Goal: Task Accomplishment & Management: Manage account settings

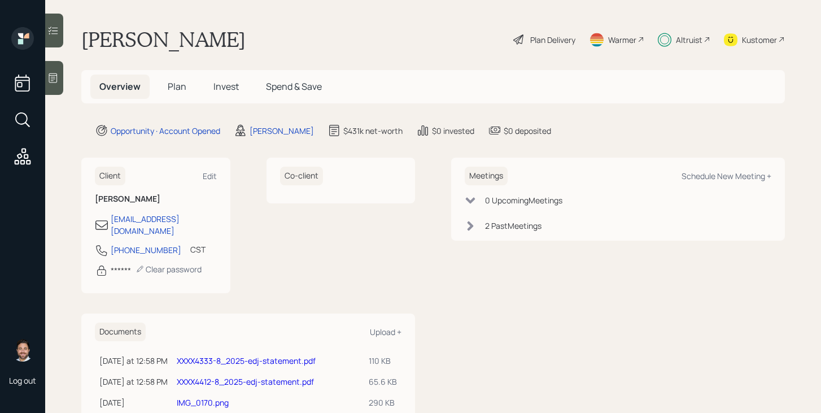
click at [258, 376] on link "XXXX4412-8_2025-edj-statement.pdf" at bounding box center [245, 381] width 137 height 11
click at [691, 41] on div "Altruist" at bounding box center [689, 40] width 27 height 12
drag, startPoint x: 165, startPoint y: 239, endPoint x: 113, endPoint y: 242, distance: 52.0
click at [113, 243] on div "346-234-9090 CST Currently 9:01 AM" at bounding box center [156, 253] width 122 height 20
copy div "346-234-9090"
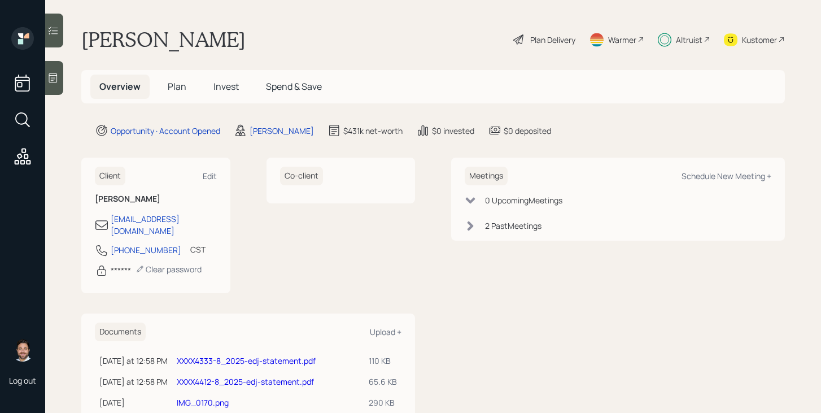
click at [310, 256] on div "Co-client" at bounding box center [341, 226] width 149 height 136
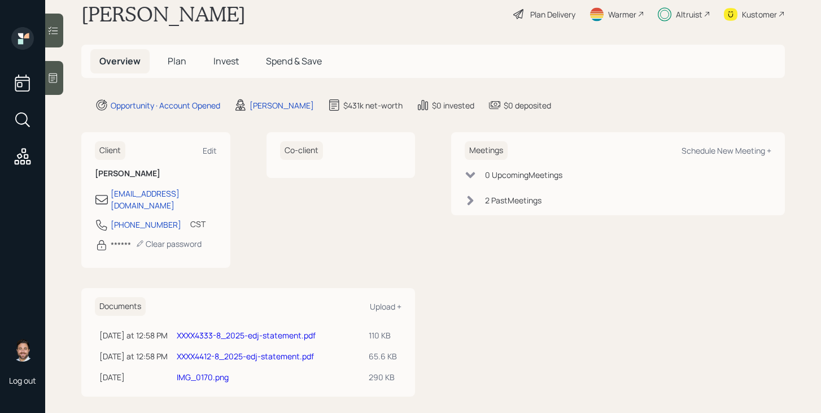
click at [178, 61] on span "Plan" at bounding box center [177, 61] width 19 height 12
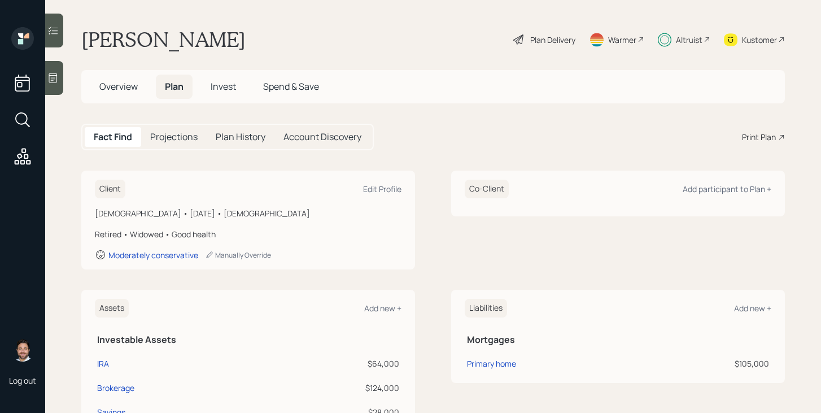
click at [116, 89] on span "Overview" at bounding box center [118, 86] width 38 height 12
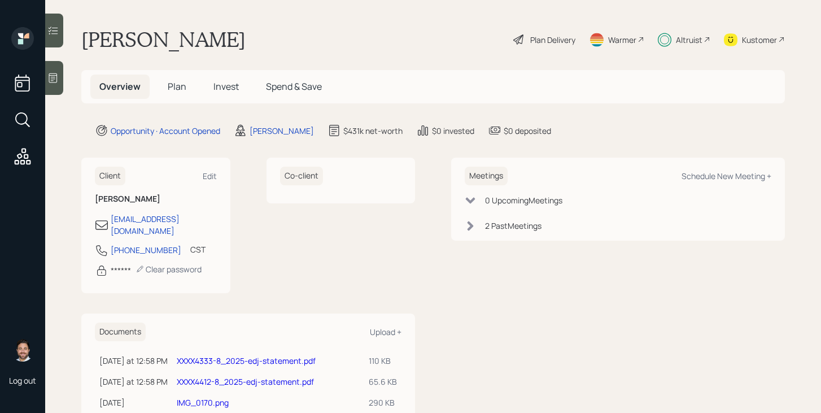
click at [171, 92] on span "Plan" at bounding box center [177, 86] width 19 height 12
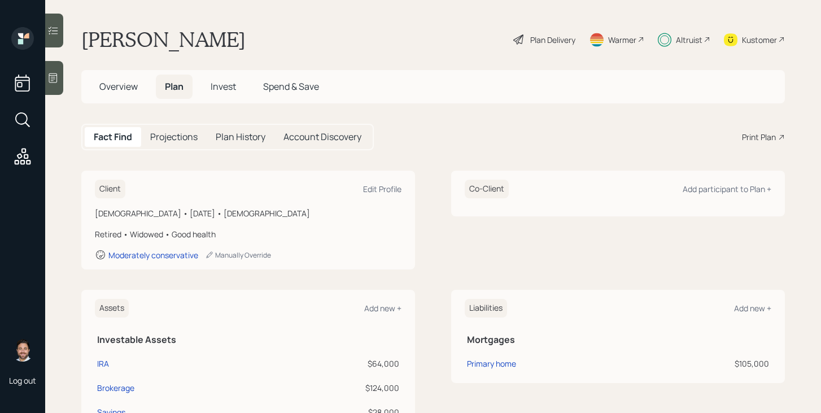
click at [235, 85] on span "Invest" at bounding box center [223, 86] width 25 height 12
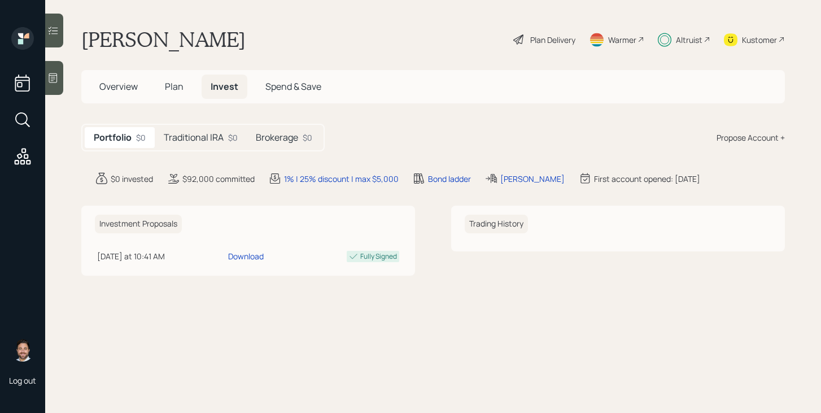
click at [210, 136] on h5 "Traditional IRA" at bounding box center [194, 137] width 60 height 11
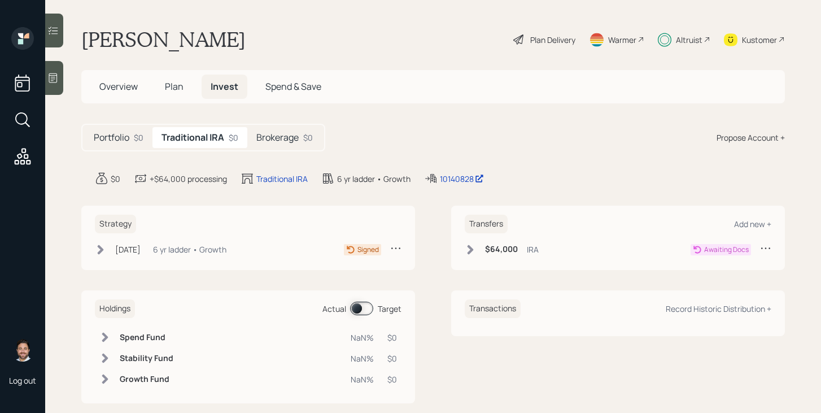
click at [674, 38] on div "Altruist" at bounding box center [684, 39] width 53 height 25
click at [556, 42] on div "Plan Delivery" at bounding box center [552, 40] width 45 height 12
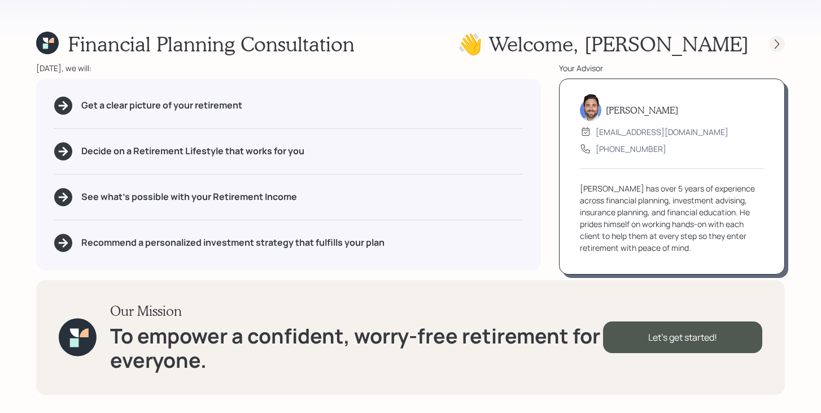
click at [777, 43] on icon at bounding box center [776, 43] width 11 height 11
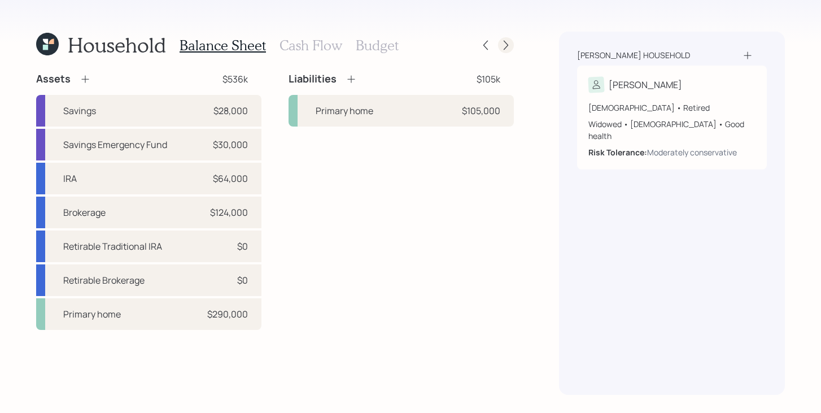
click at [509, 49] on icon at bounding box center [505, 45] width 11 height 11
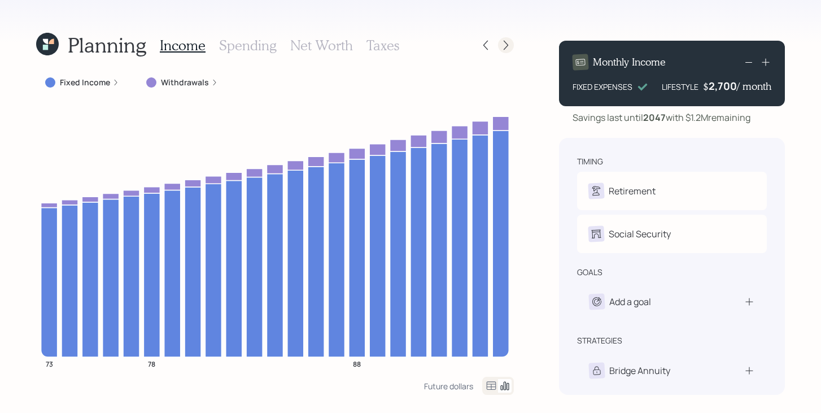
click at [509, 49] on icon at bounding box center [505, 45] width 11 height 11
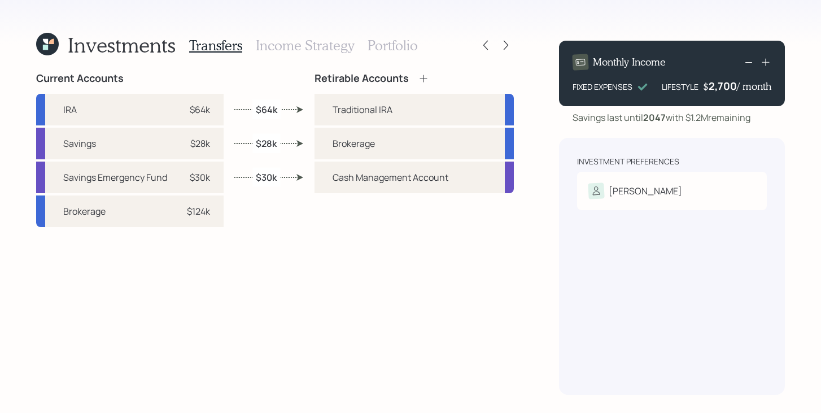
click at [509, 49] on icon at bounding box center [505, 45] width 11 height 11
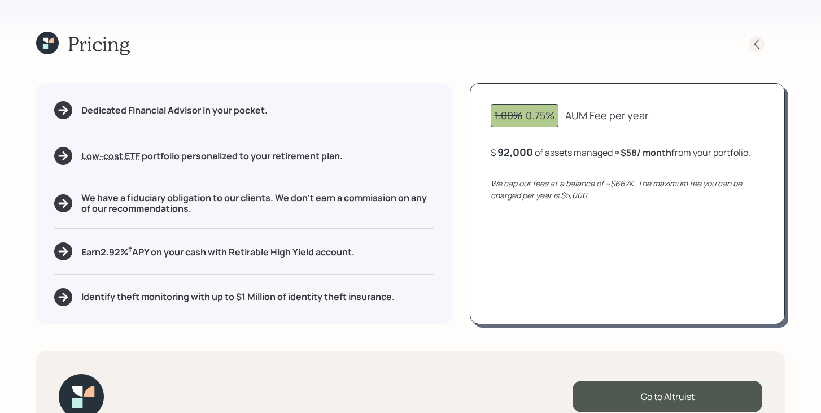
click at [758, 43] on icon at bounding box center [756, 43] width 11 height 11
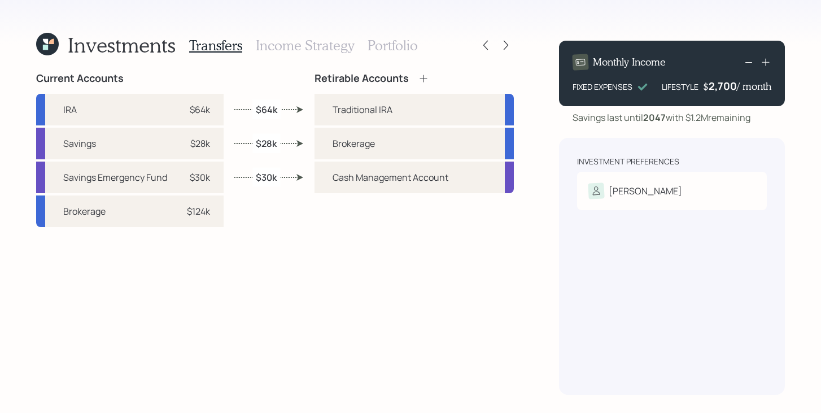
click at [497, 55] on div "Investments Transfers Income Strategy Portfolio" at bounding box center [275, 45] width 478 height 27
click at [501, 53] on div "Investments Transfers Income Strategy Portfolio" at bounding box center [275, 45] width 478 height 27
click at [506, 51] on div at bounding box center [506, 45] width 16 height 16
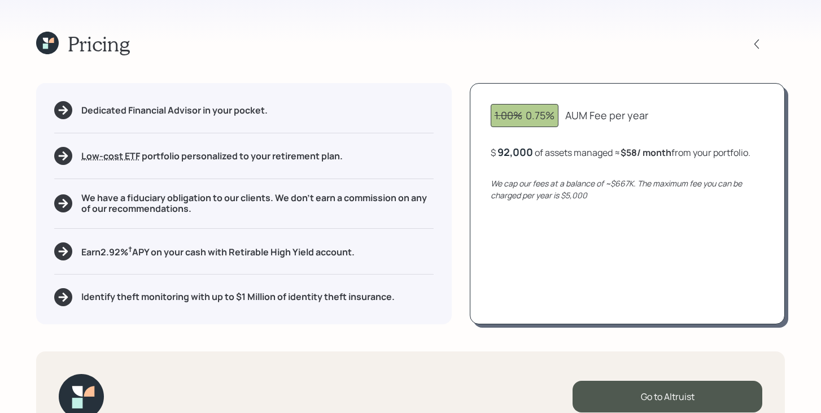
click at [507, 155] on div "92,000" at bounding box center [515, 152] width 36 height 14
click at [507, 155] on div "92000" at bounding box center [513, 152] width 33 height 14
click at [487, 254] on div "1.00% 0.75% AUM Fee per year $ 64000 of assets managed ≈ $58 / month from your …" at bounding box center [627, 203] width 315 height 241
click at [517, 148] on div "64,000" at bounding box center [515, 152] width 36 height 14
click at [517, 148] on div "64000" at bounding box center [513, 152] width 33 height 14
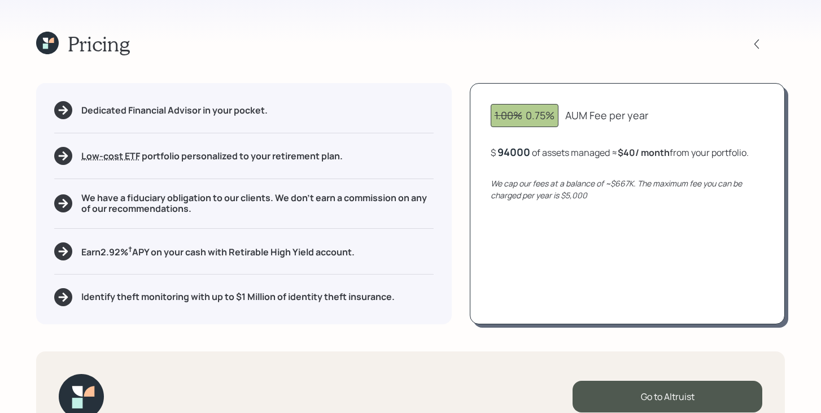
click at [557, 288] on div "1.00% 0.75% AUM Fee per year $ 94000 of assets managed ≈ $40 / month from your …" at bounding box center [627, 203] width 315 height 241
click at [526, 151] on div "94,000" at bounding box center [515, 152] width 36 height 14
click at [526, 151] on div "94000" at bounding box center [513, 152] width 33 height 14
click at [536, 277] on div "1.00% 0.75% AUM Fee per year $ 64000 of assets managed ≈ $59 / month from your …" at bounding box center [627, 203] width 315 height 241
click at [45, 50] on icon at bounding box center [47, 43] width 23 height 23
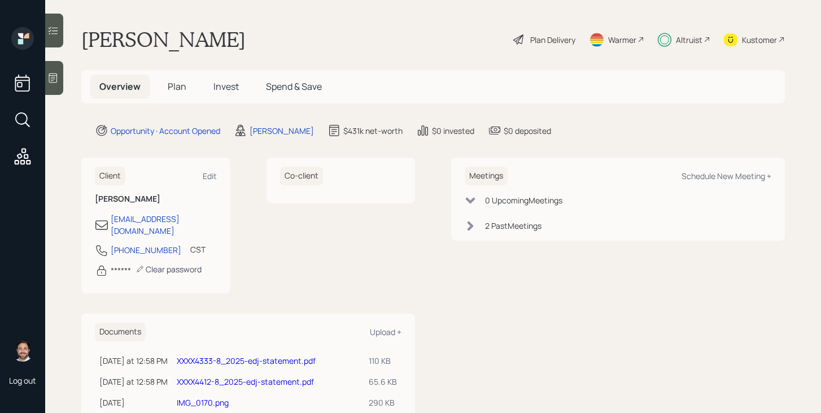
scroll to position [25, 0]
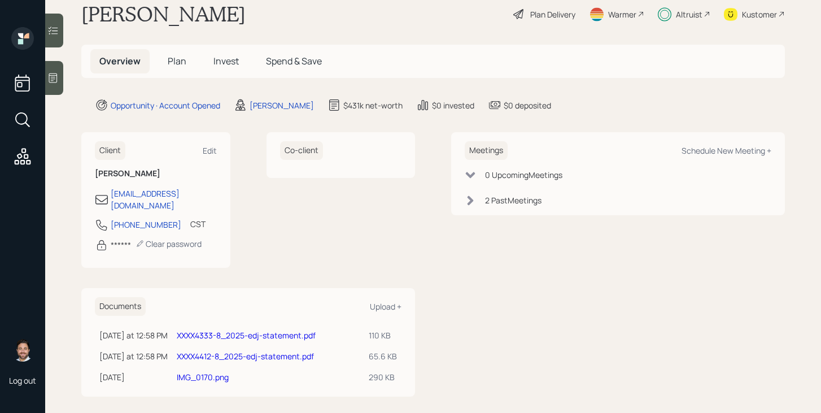
click at [246, 351] on link "XXXX4412-8_2025-edj-statement.pdf" at bounding box center [245, 356] width 137 height 11
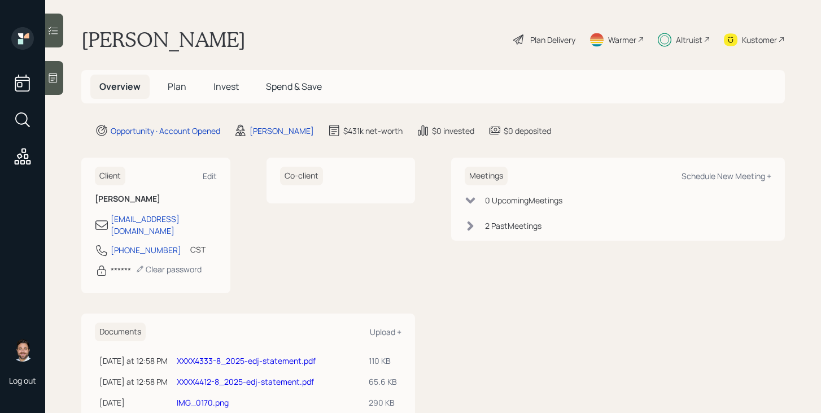
scroll to position [25, 0]
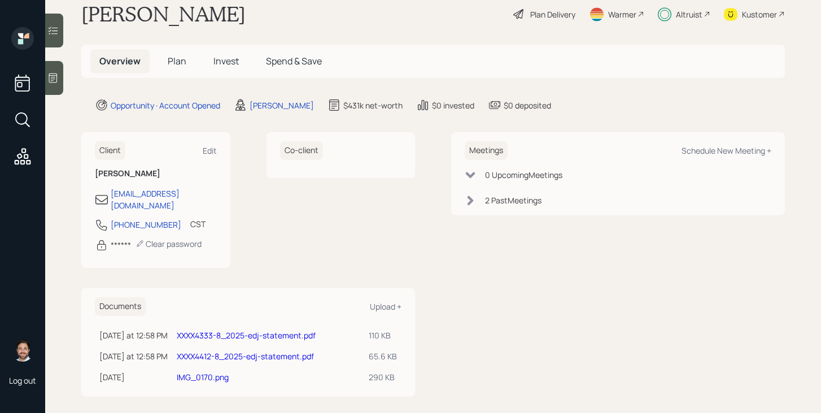
click at [233, 330] on link "XXXX4333-8_2025-edj-statement.pdf" at bounding box center [246, 335] width 139 height 11
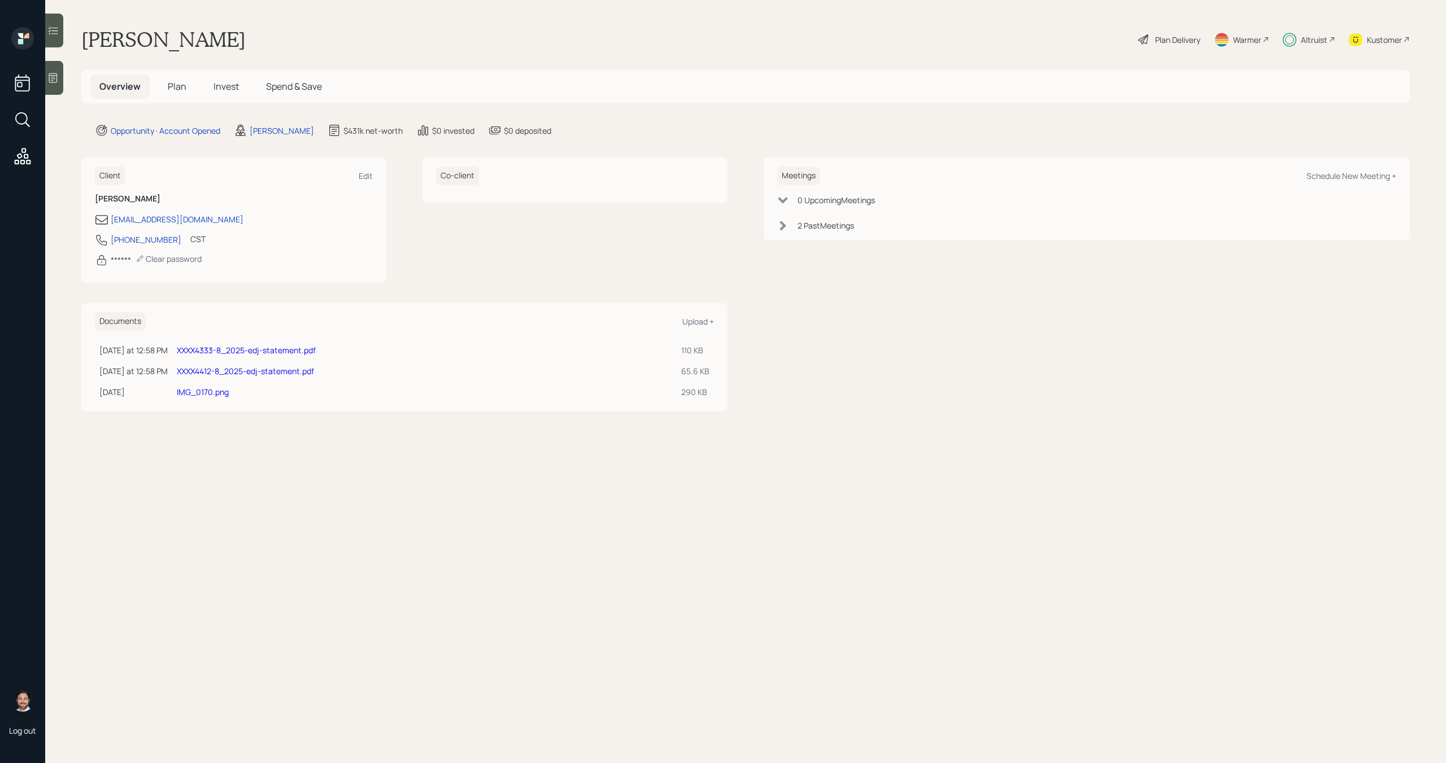
click at [229, 91] on span "Invest" at bounding box center [225, 86] width 25 height 12
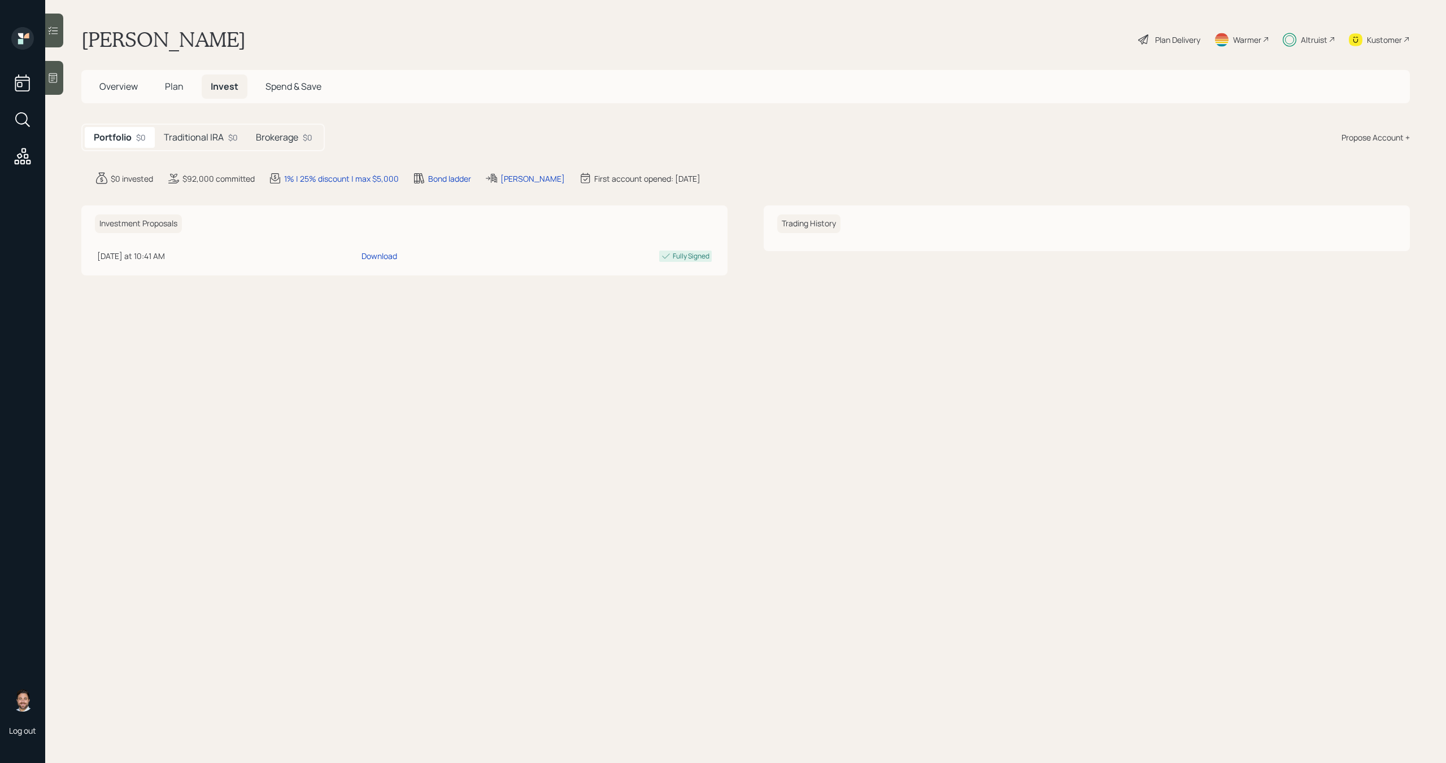
click at [272, 143] on h5 "Brokerage" at bounding box center [277, 137] width 42 height 11
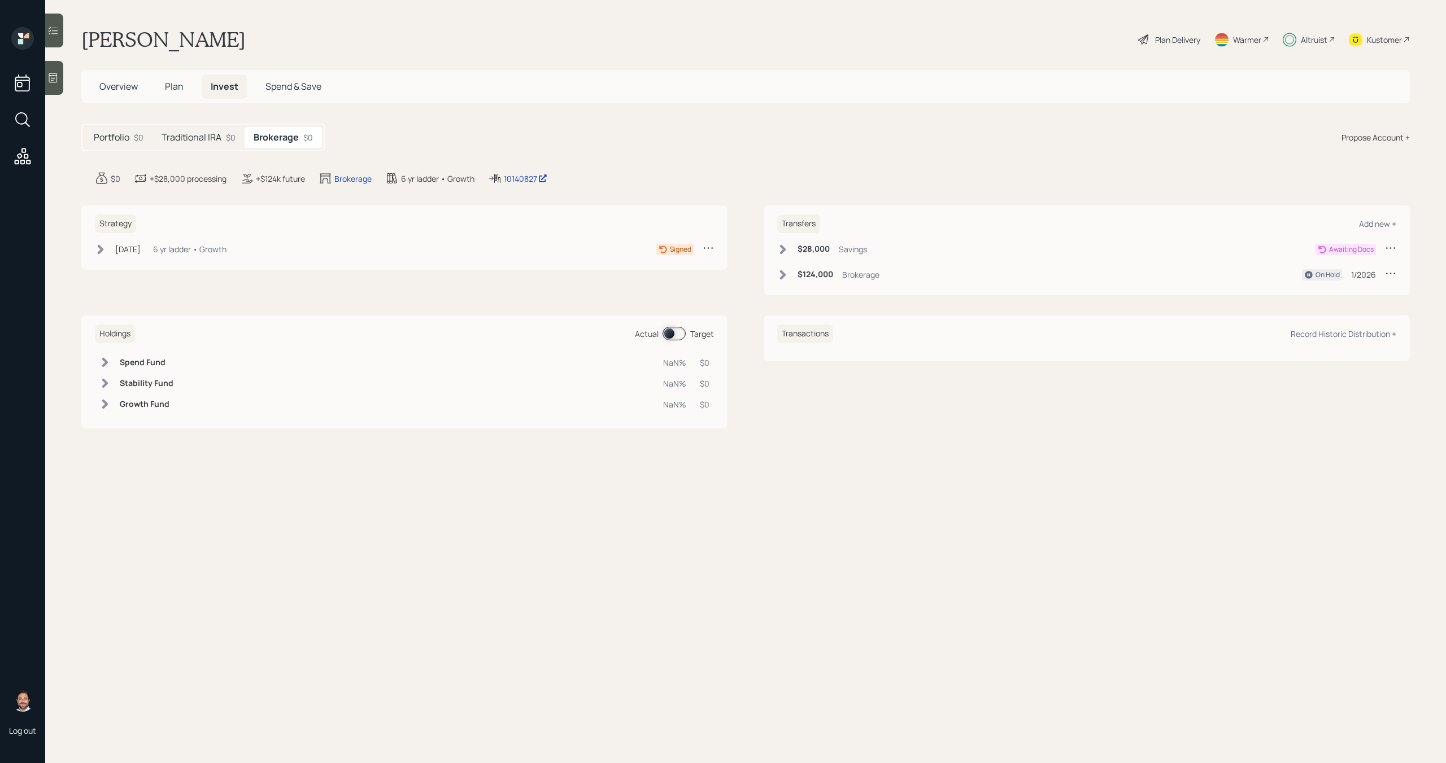
click at [1387, 248] on icon at bounding box center [1390, 247] width 11 height 11
click at [1348, 270] on div "Edit transfer" at bounding box center [1355, 269] width 81 height 11
select select "2255b122-1c01-45a5-9bef-3432d012664e"
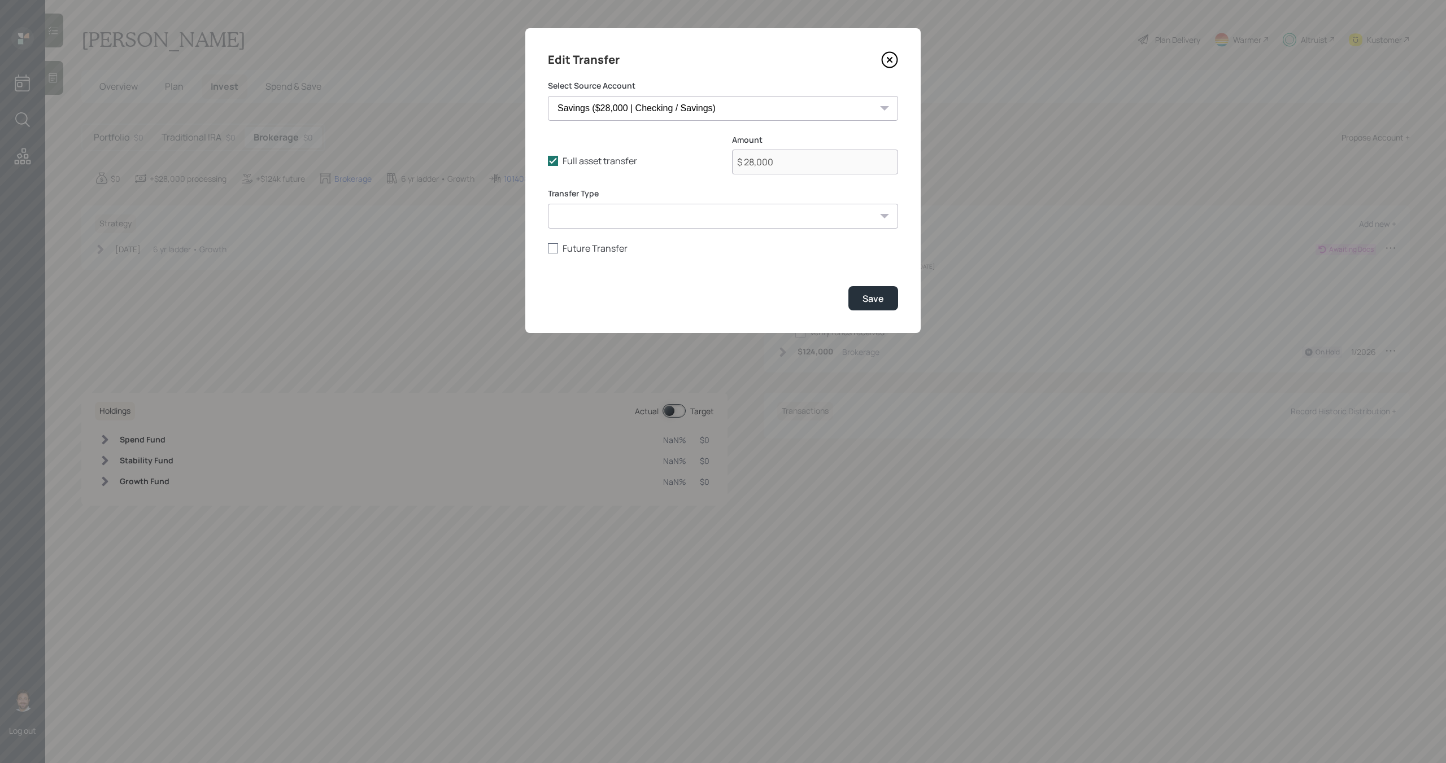
click at [574, 250] on label "Future Transfer" at bounding box center [723, 248] width 350 height 12
click at [548, 248] on input "Future Transfer" at bounding box center [547, 248] width 1 height 1
checkbox input "true"
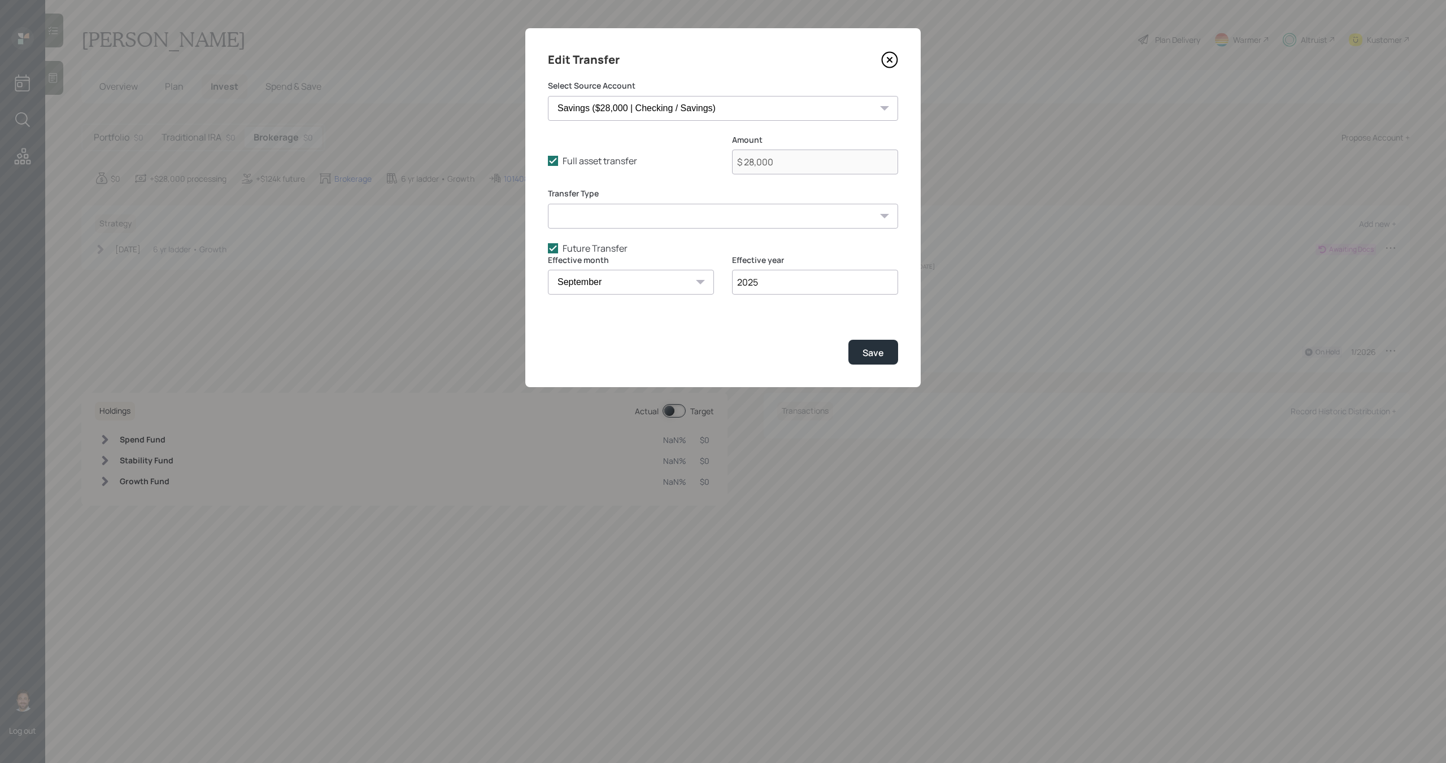
click at [578, 275] on select "January February March April May June July August September October November De…" at bounding box center [631, 282] width 166 height 25
select select "1"
click at [548, 270] on select "January February March April May June July August September October November De…" at bounding box center [631, 282] width 166 height 25
click at [793, 283] on input "2025" at bounding box center [815, 282] width 166 height 25
type input "2026"
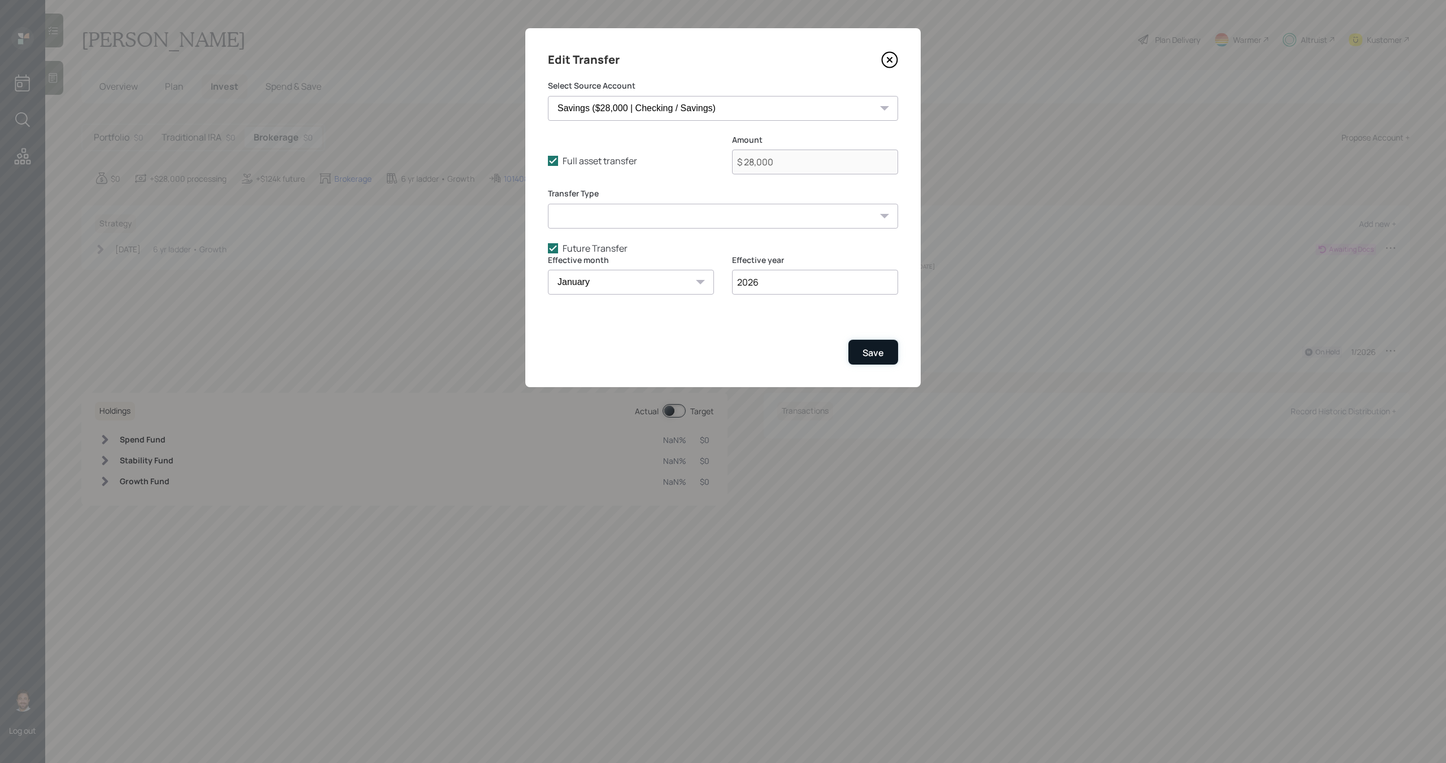
click at [878, 354] on div "Save" at bounding box center [872, 353] width 21 height 12
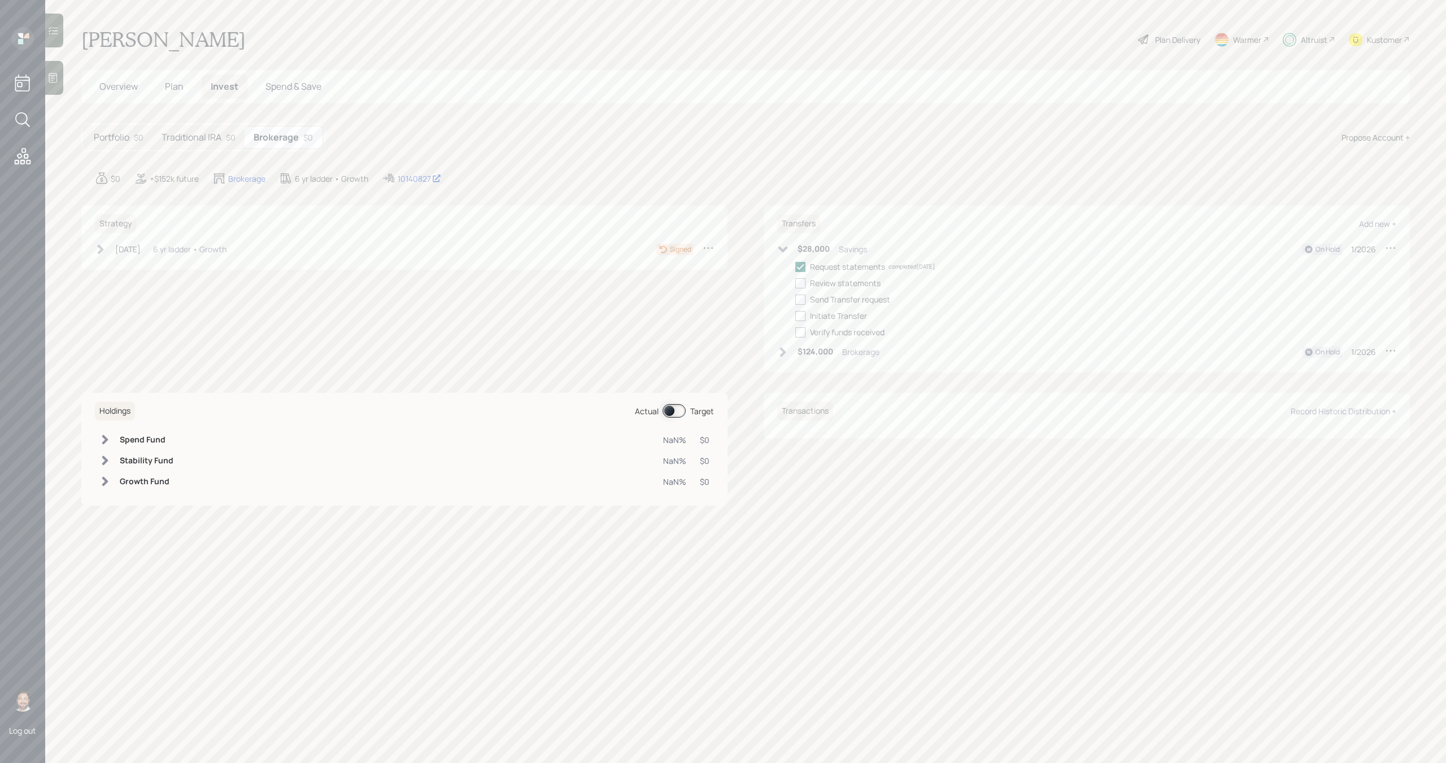
click at [216, 139] on h5 "Traditional IRA" at bounding box center [191, 137] width 60 height 11
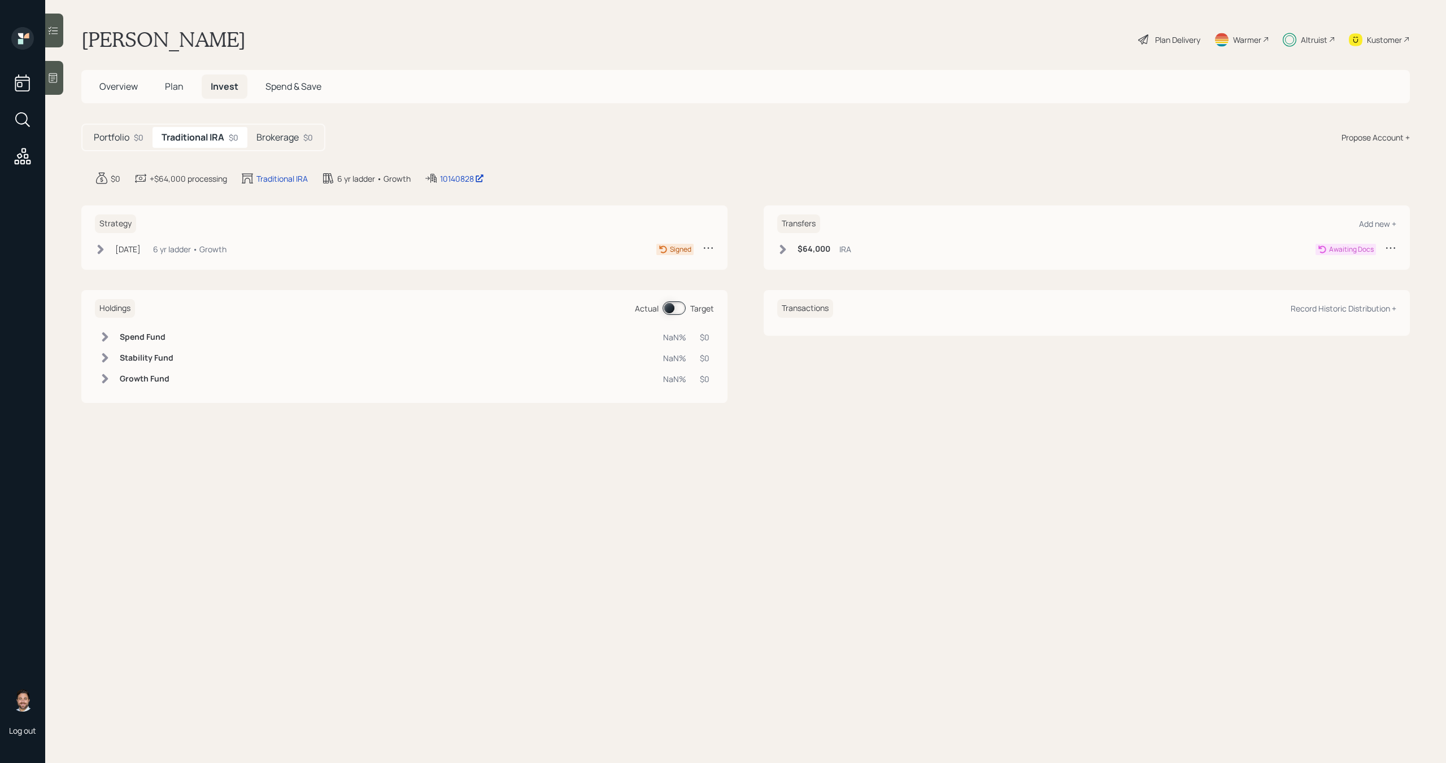
click at [785, 254] on icon at bounding box center [782, 249] width 11 height 11
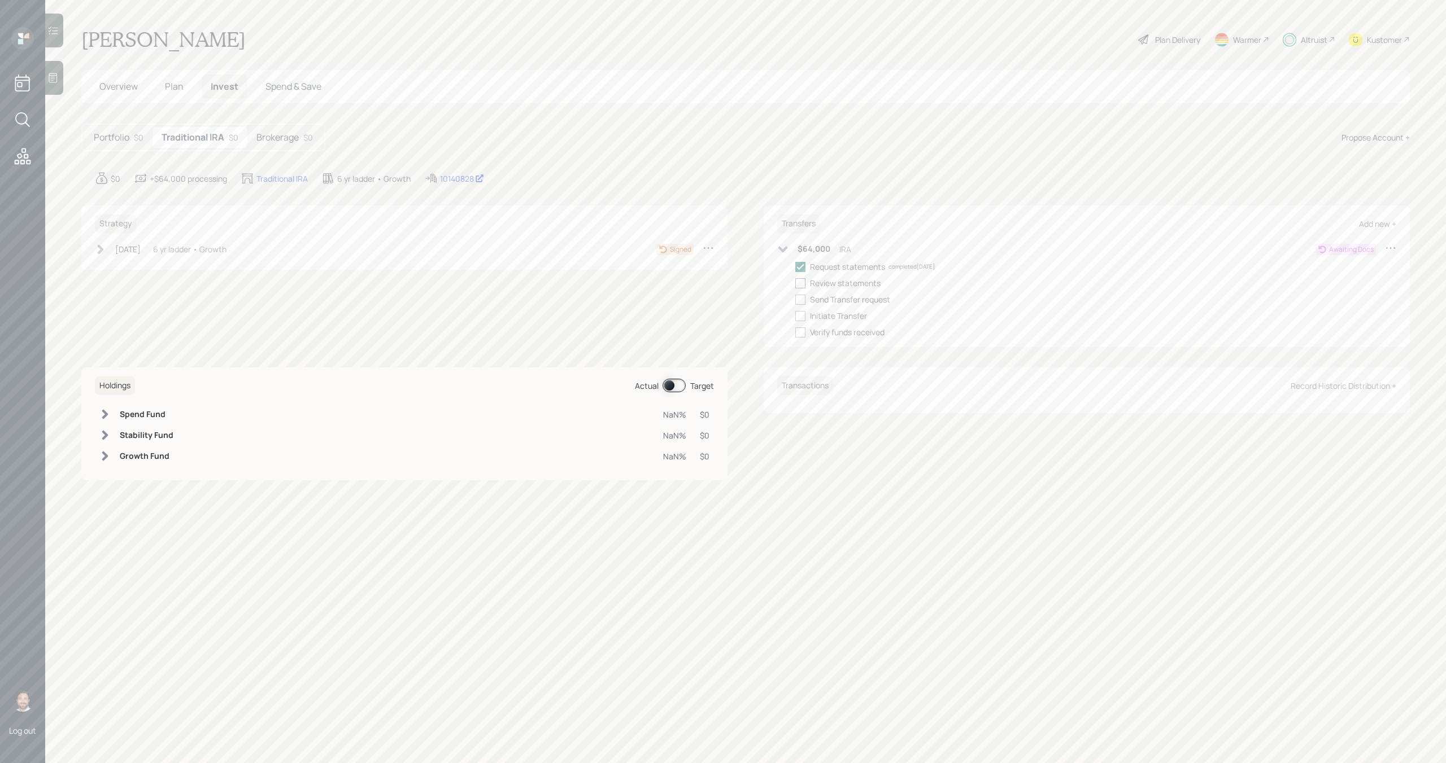
click at [797, 281] on div at bounding box center [800, 283] width 10 height 10
click at [795, 283] on input "checkbox" at bounding box center [795, 283] width 1 height 1
checkbox input "true"
click at [801, 299] on div at bounding box center [800, 300] width 10 height 10
click at [795, 299] on input "checkbox" at bounding box center [795, 299] width 1 height 1
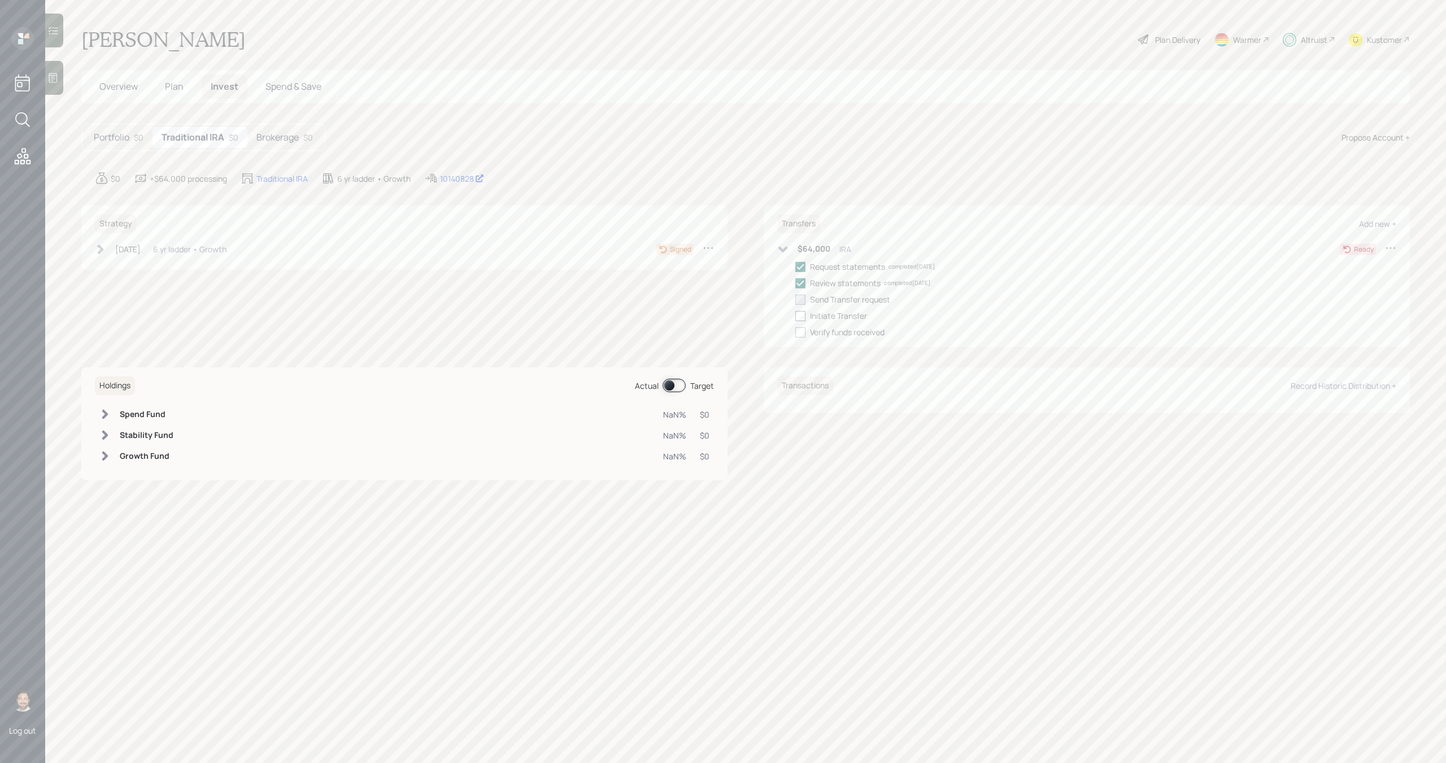
checkbox input "true"
click at [802, 312] on div at bounding box center [800, 316] width 10 height 10
click at [795, 316] on input "checkbox" at bounding box center [795, 316] width 1 height 1
checkbox input "true"
